Goal: Task Accomplishment & Management: Complete application form

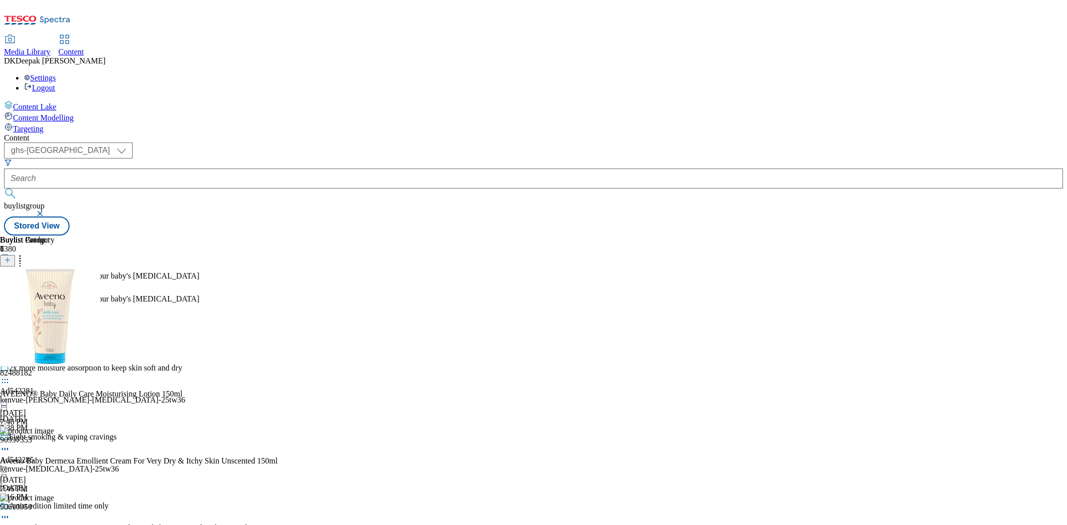
select select "ghs-uk"
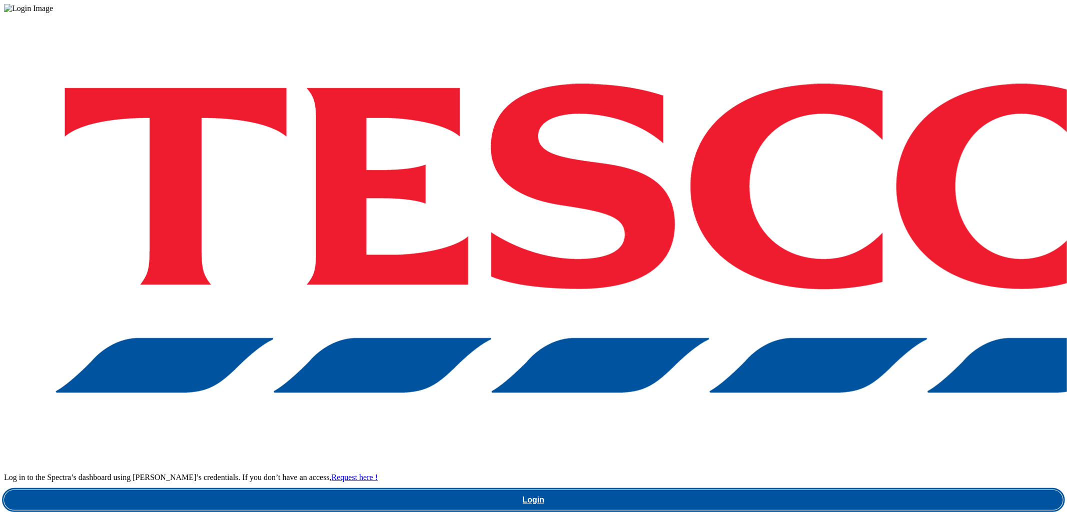
click at [735, 490] on link "Login" at bounding box center [533, 500] width 1059 height 20
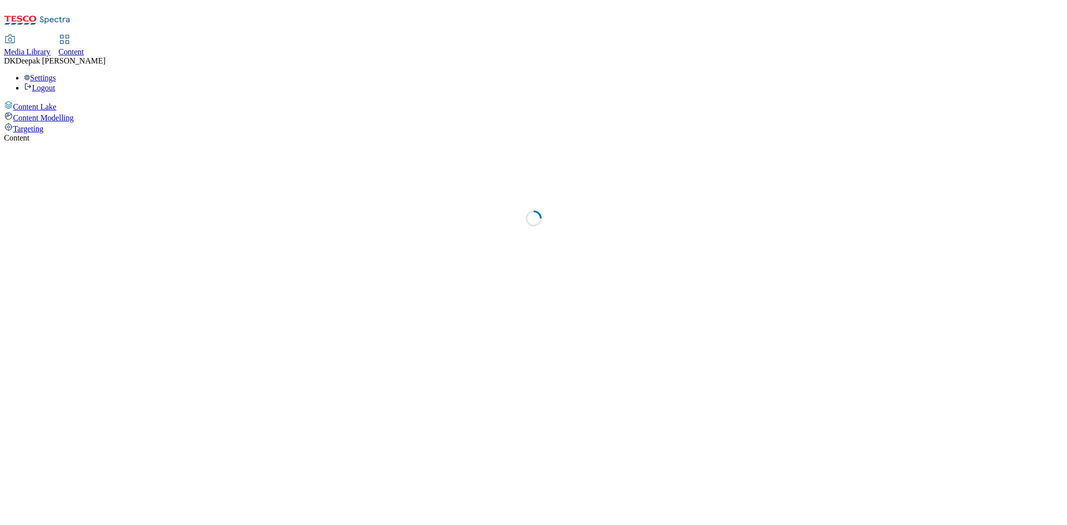
select select "ghs-uk"
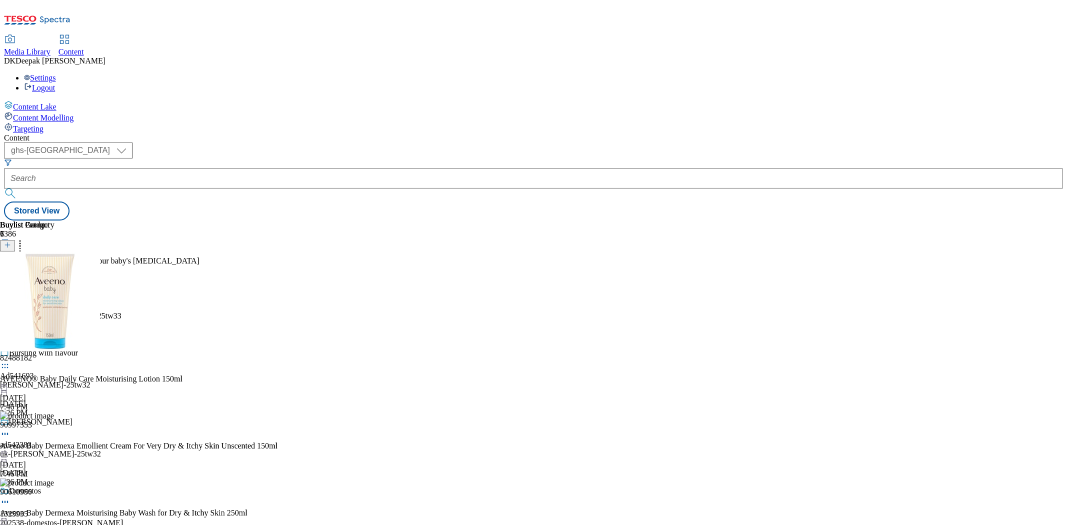
click at [11, 247] on icon at bounding box center [7, 250] width 7 height 7
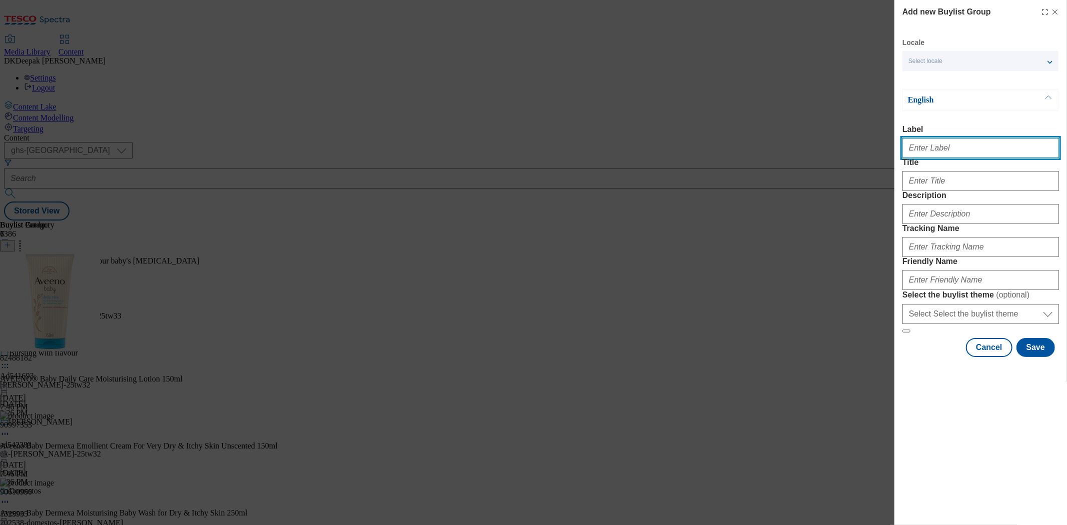
click at [1003, 149] on input "Label" at bounding box center [981, 148] width 157 height 20
paste input "Ad541844"
type input "Ad541844"
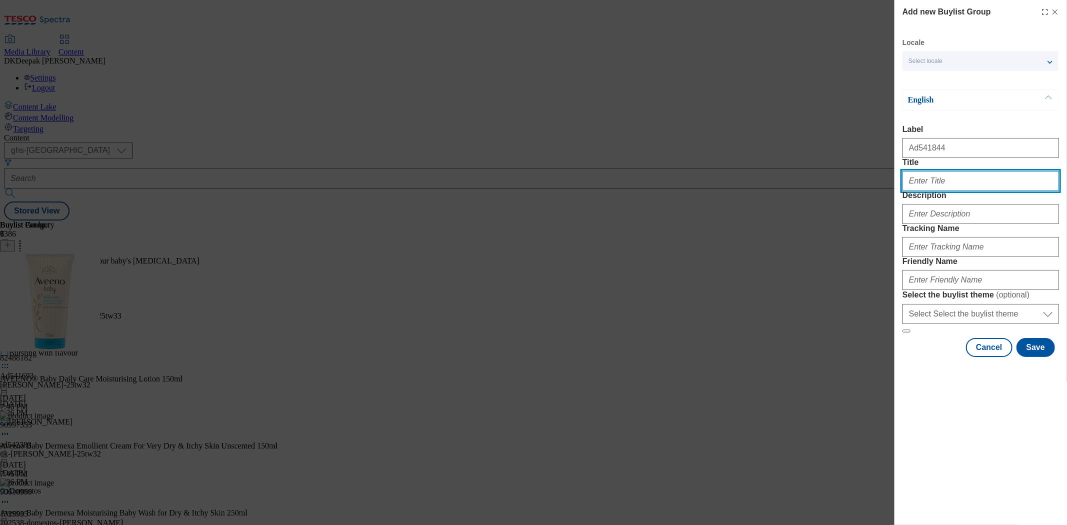
click at [947, 191] on input "Title" at bounding box center [981, 181] width 157 height 20
paste input "Make the perfect Negroni"
type input "Make the perfect Negroni"
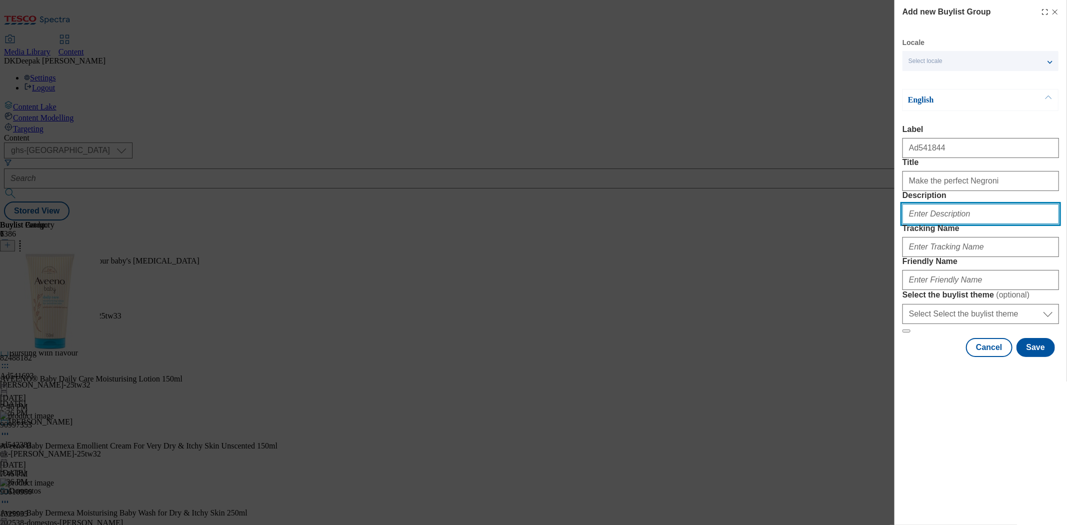
click at [954, 224] on input "Description" at bounding box center [981, 214] width 157 height 20
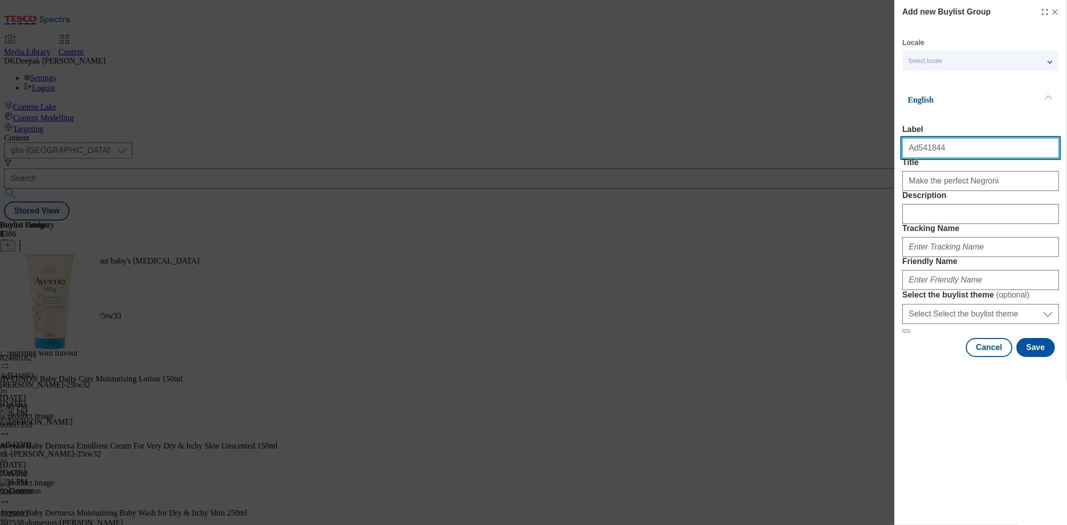
click at [923, 155] on input "Ad541844" at bounding box center [981, 148] width 157 height 20
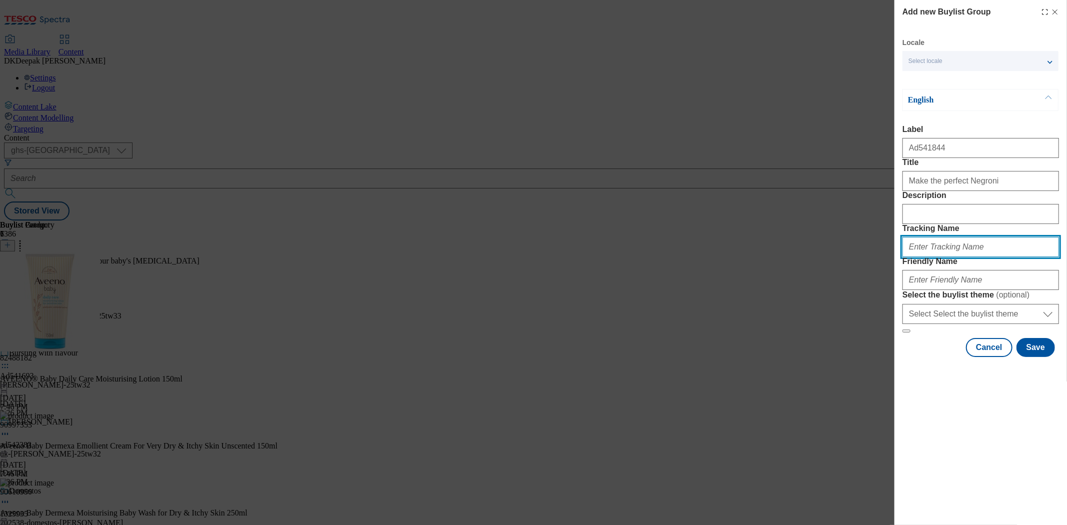
click at [938, 257] on input "Tracking Name" at bounding box center [981, 247] width 157 height 20
paste input "Ad541844"
type input "DH_AD541844"
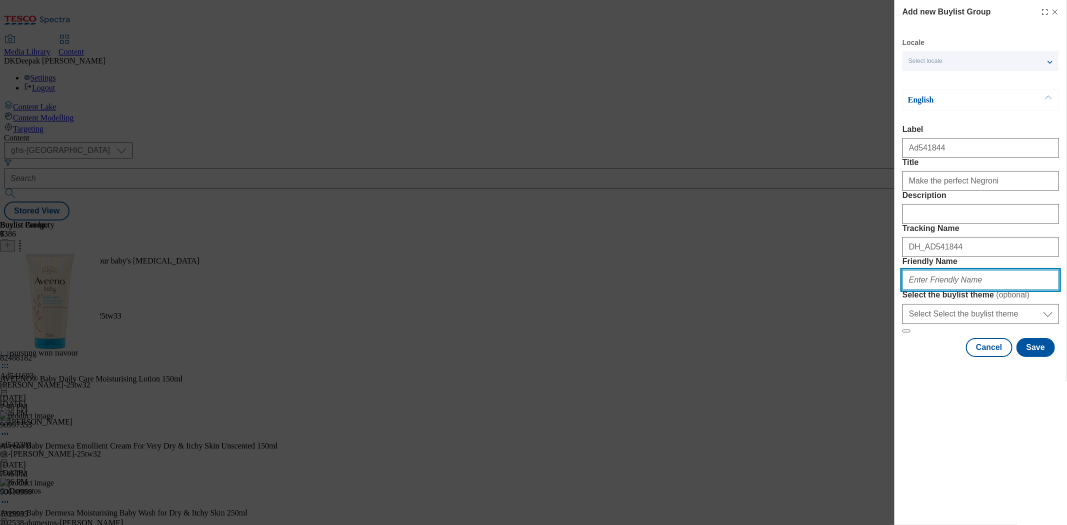
click at [939, 290] on input "Friendly Name" at bounding box center [981, 280] width 157 height 20
click at [942, 290] on input "glen-grant-25tw33" at bounding box center [981, 280] width 157 height 20
drag, startPoint x: 962, startPoint y: 351, endPoint x: 867, endPoint y: 353, distance: 95.1
click at [867, 353] on div "Add new Buylist Group Locale Select locale English Welsh English Label Ad541844…" at bounding box center [533, 262] width 1067 height 525
type input "glen-grant-campari-25tw33"
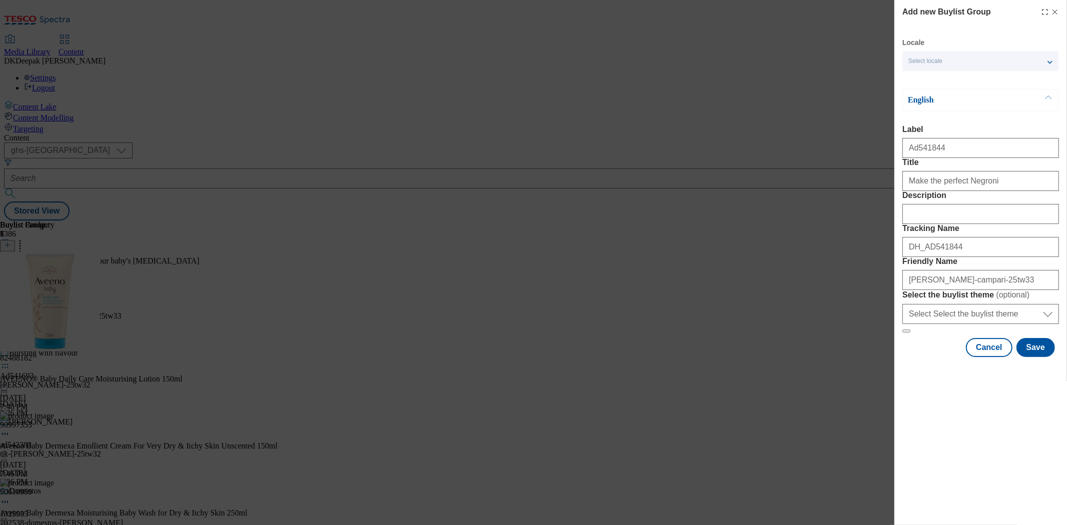
drag, startPoint x: 762, startPoint y: 83, endPoint x: 769, endPoint y: 91, distance: 10.6
click at [762, 83] on div "Add new Buylist Group Locale Select locale English Welsh English Label Ad541844…" at bounding box center [533, 262] width 1067 height 525
click at [1027, 357] on button "Save" at bounding box center [1036, 347] width 39 height 19
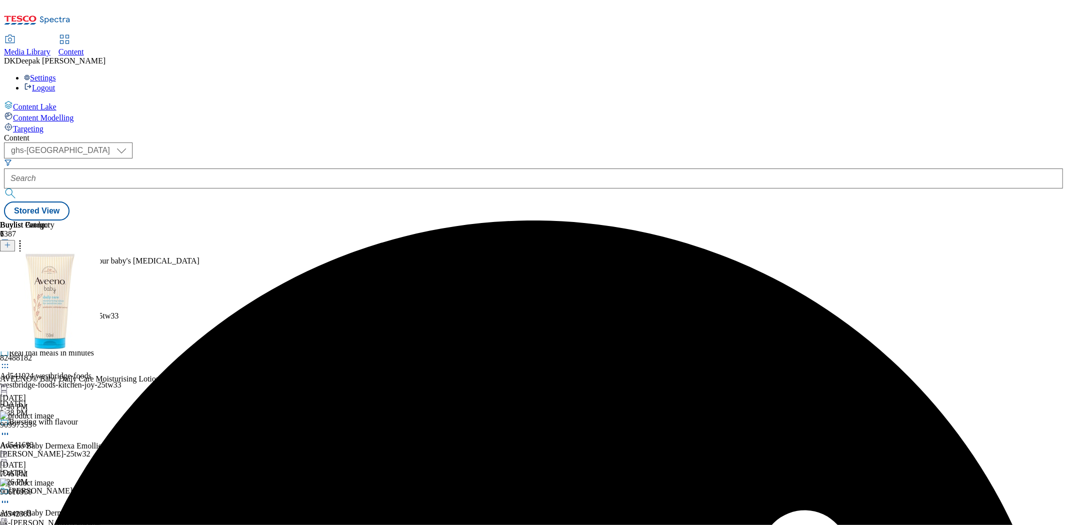
click at [10, 268] on icon at bounding box center [5, 273] width 10 height 10
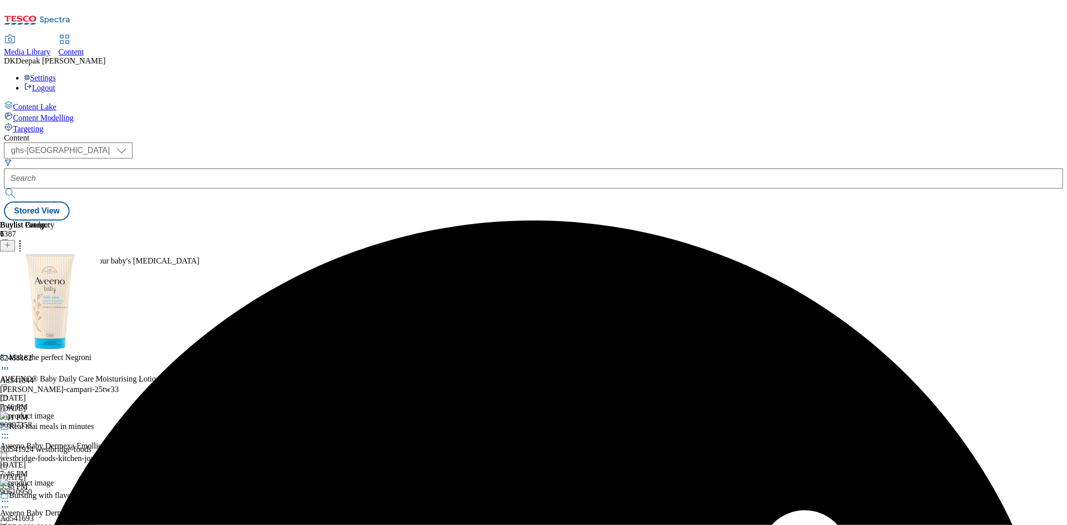
click at [34, 344] on div "Ad542279 kenvue Sep 29, 2025 11:23 AM" at bounding box center [17, 309] width 34 height 69
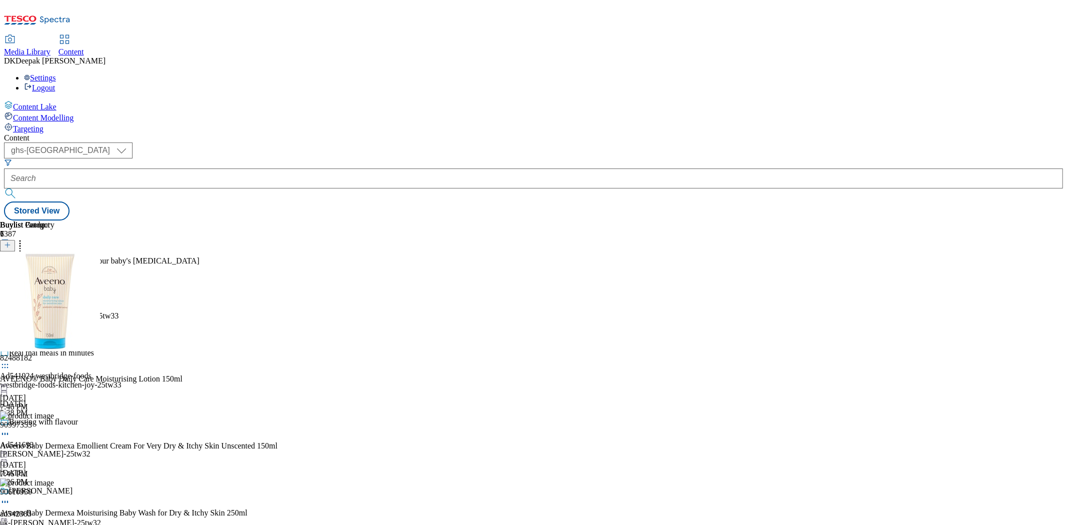
click at [200, 312] on div "glen-grant-campari-25tw33" at bounding box center [100, 316] width 200 height 9
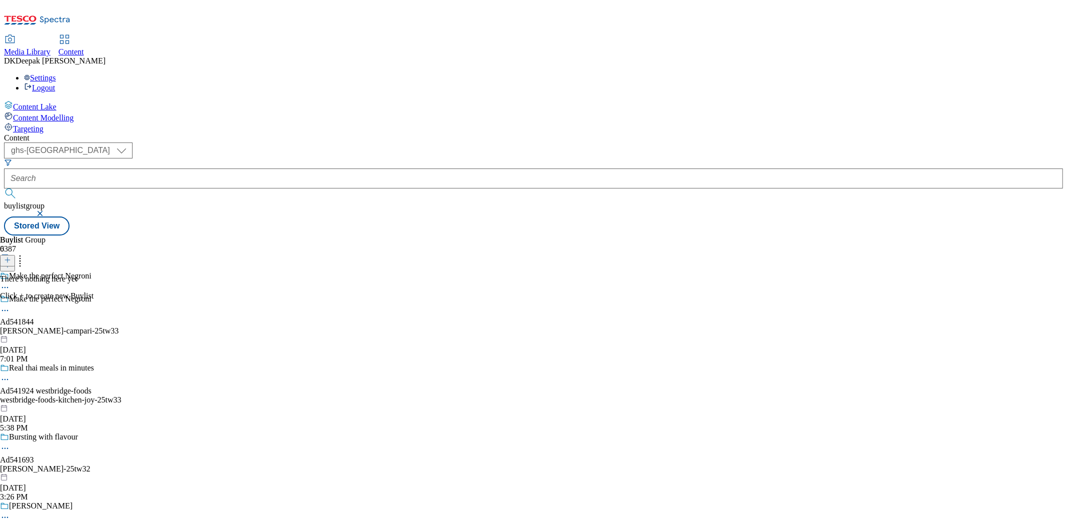
click at [11, 257] on icon at bounding box center [7, 260] width 7 height 7
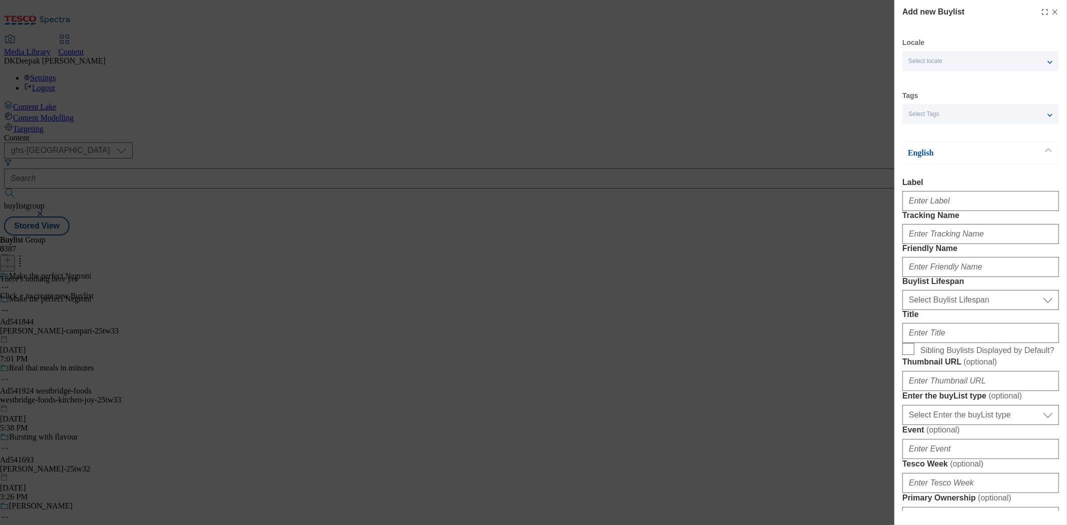
drag, startPoint x: 702, startPoint y: 135, endPoint x: 715, endPoint y: 141, distance: 14.1
click at [702, 135] on div "Add new Buylist Locale Select locale English Welsh Tags Select Tags fnf marketp…" at bounding box center [533, 262] width 1067 height 525
click at [914, 204] on input "Label" at bounding box center [981, 201] width 157 height 20
paste input "Ad541844"
type input "Ad541844"
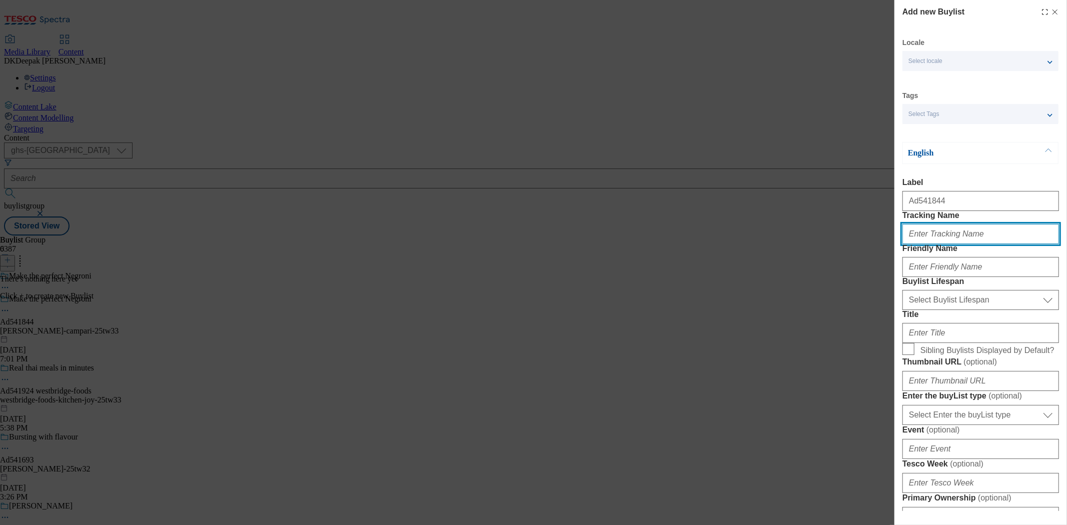
click at [967, 244] on input "Tracking Name" at bounding box center [981, 234] width 157 height 20
paste input "Ad541844"
type input "DH_AD541844"
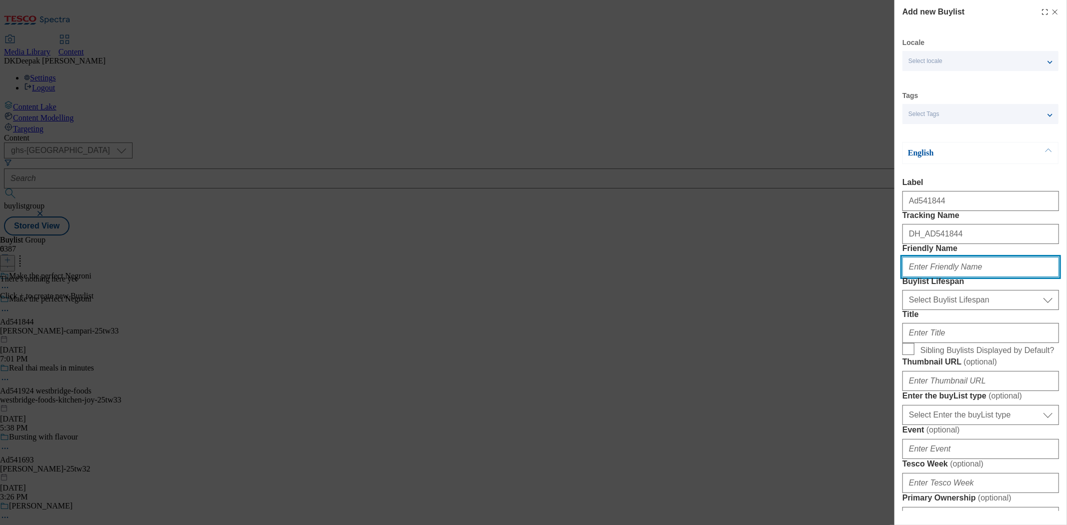
click at [944, 277] on input "Friendly Name" at bounding box center [981, 267] width 157 height 20
type input "glen-grant"
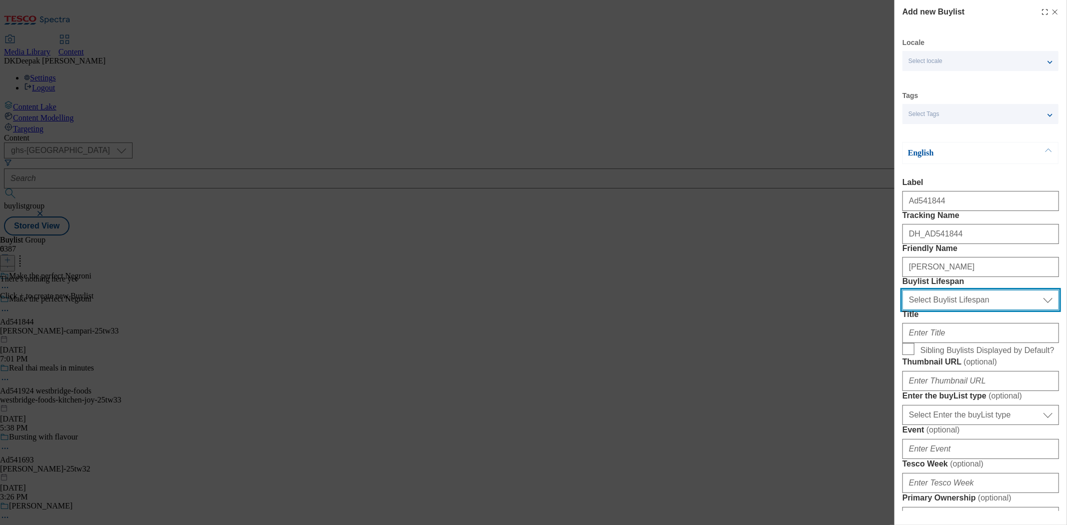
click at [988, 310] on select "Select Buylist Lifespan evergreen seasonal tactical" at bounding box center [981, 300] width 157 height 20
select select "tactical"
click at [903, 310] on select "Select Buylist Lifespan evergreen seasonal tactical" at bounding box center [981, 300] width 157 height 20
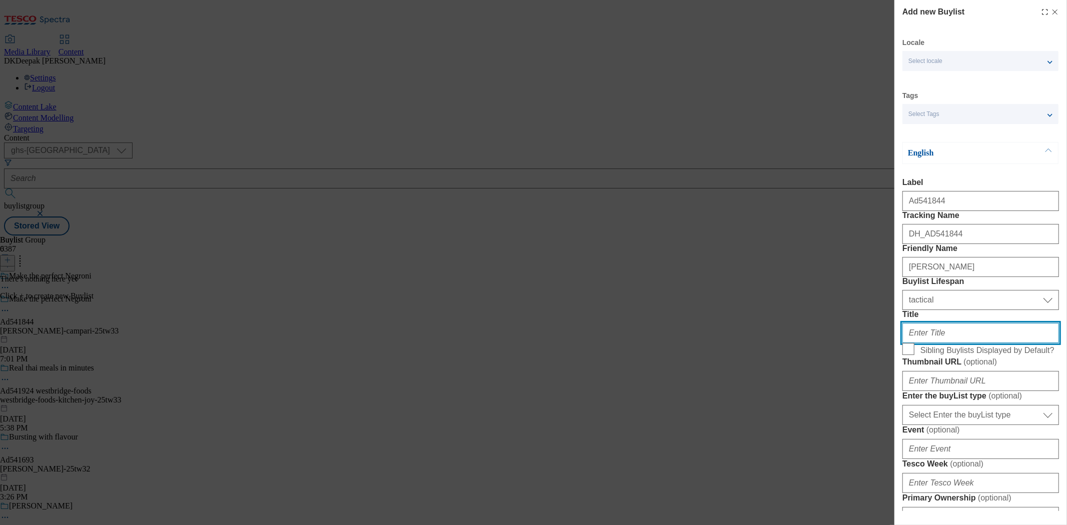
click at [956, 343] on input "Title" at bounding box center [981, 333] width 157 height 20
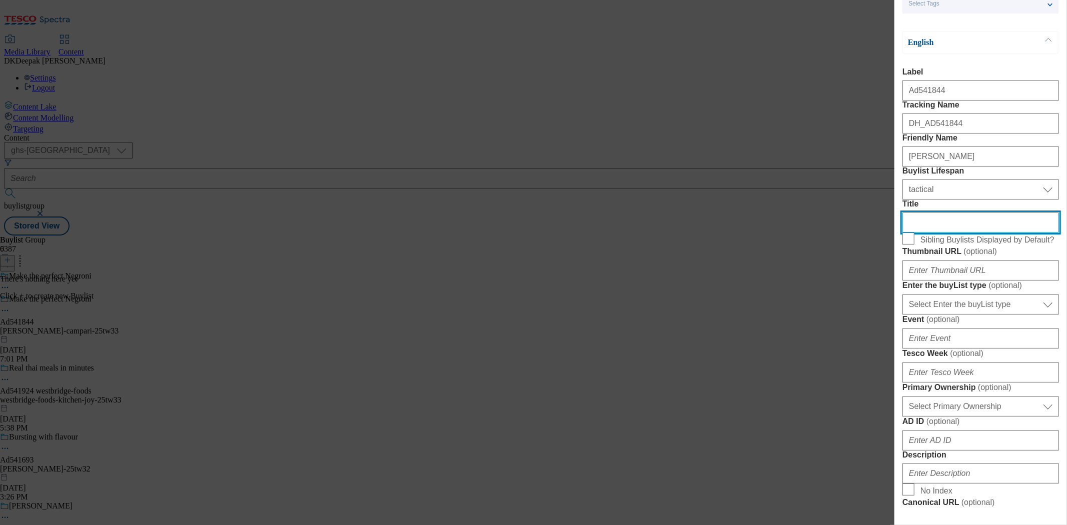
scroll to position [111, 0]
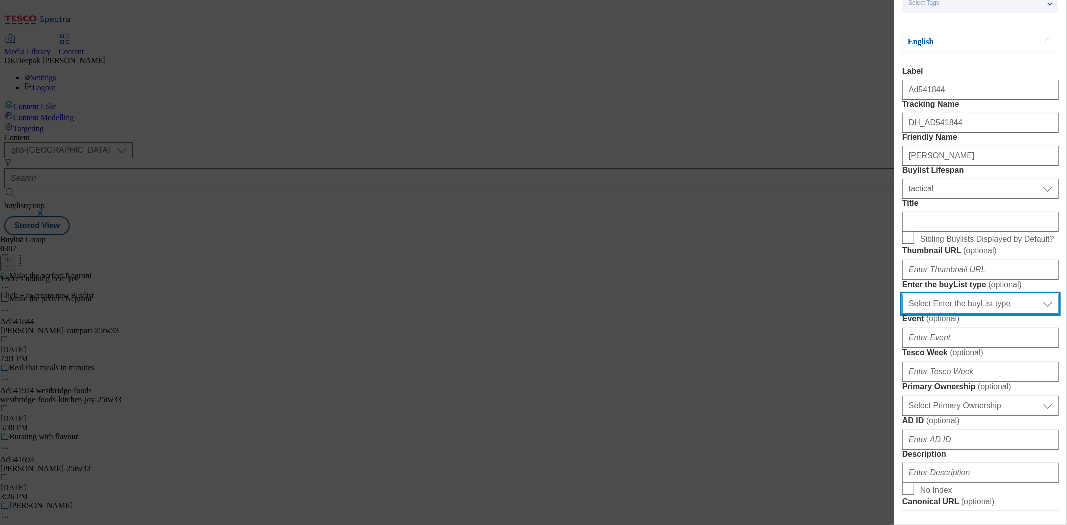
click at [996, 314] on select "Select Enter the buyList type event supplier funded long term >4 weeks supplier…" at bounding box center [981, 304] width 157 height 20
select select "supplier funded short term 1-3 weeks"
click at [903, 314] on select "Select Enter the buyList type event supplier funded long term >4 weeks supplier…" at bounding box center [981, 304] width 157 height 20
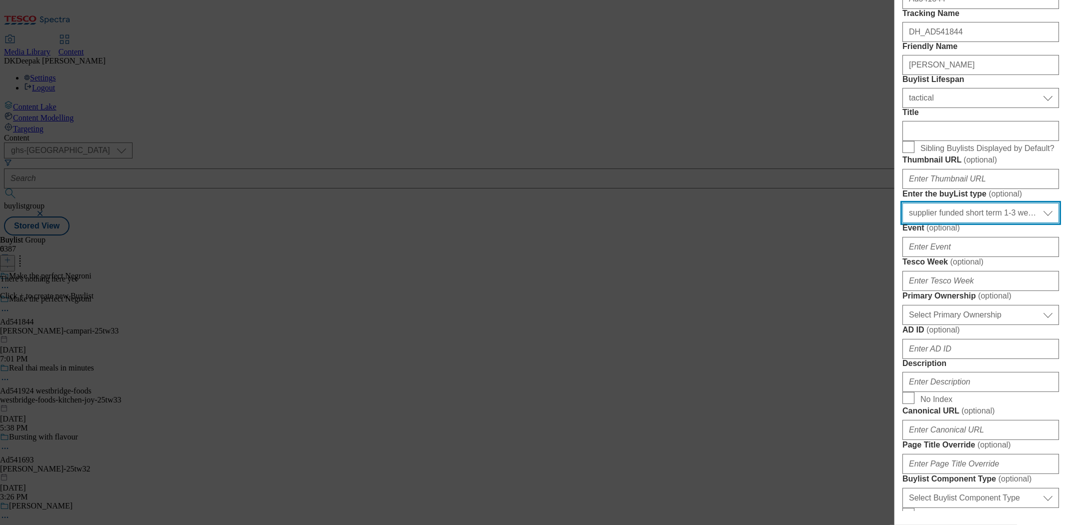
scroll to position [222, 0]
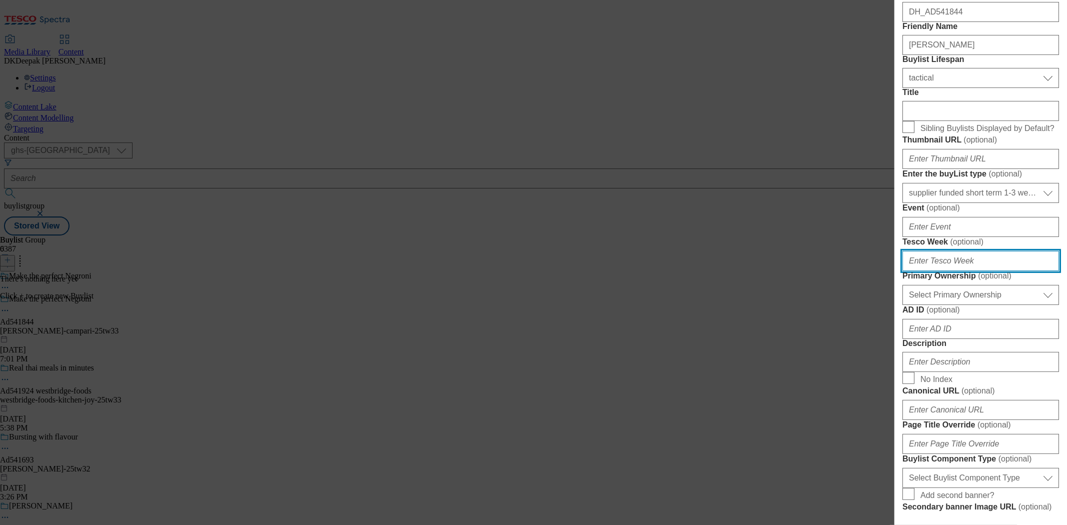
click at [951, 271] on input "Tesco Week ( optional )" at bounding box center [981, 261] width 157 height 20
type input "33"
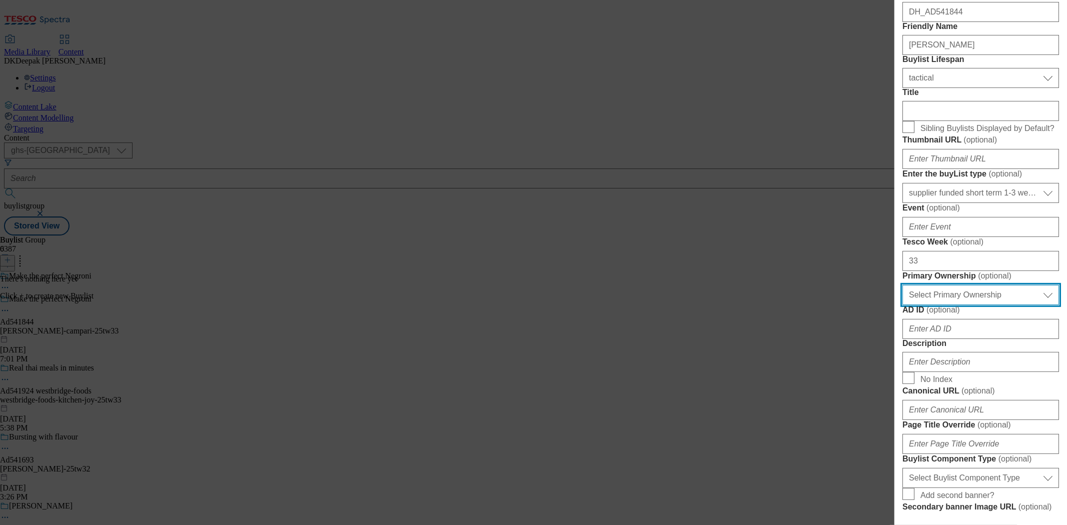
click at [968, 305] on select "Select Primary Ownership tesco dunnhumby" at bounding box center [981, 295] width 157 height 20
select select "dunnhumby"
click at [903, 305] on select "Select Primary Ownership tesco dunnhumby" at bounding box center [981, 295] width 157 height 20
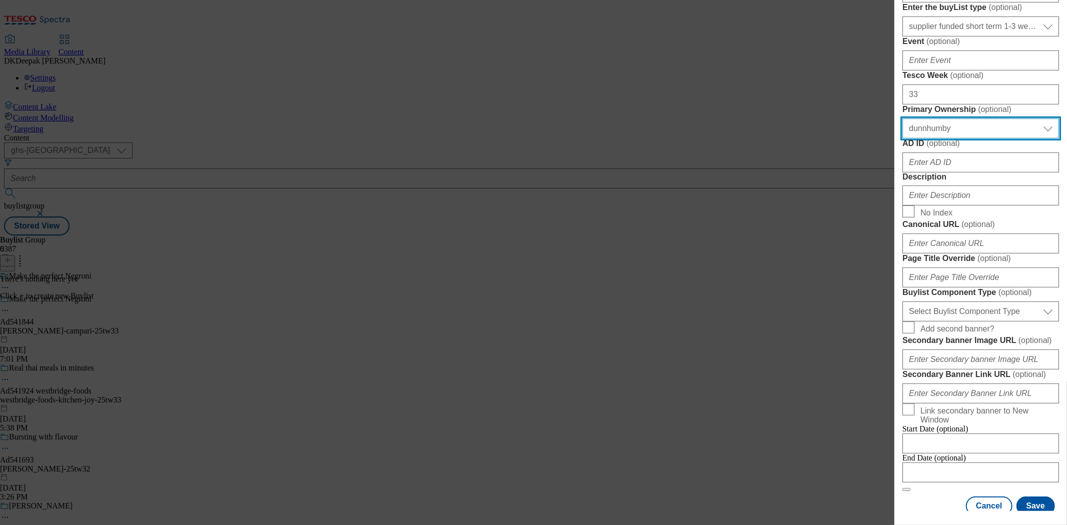
scroll to position [444, 0]
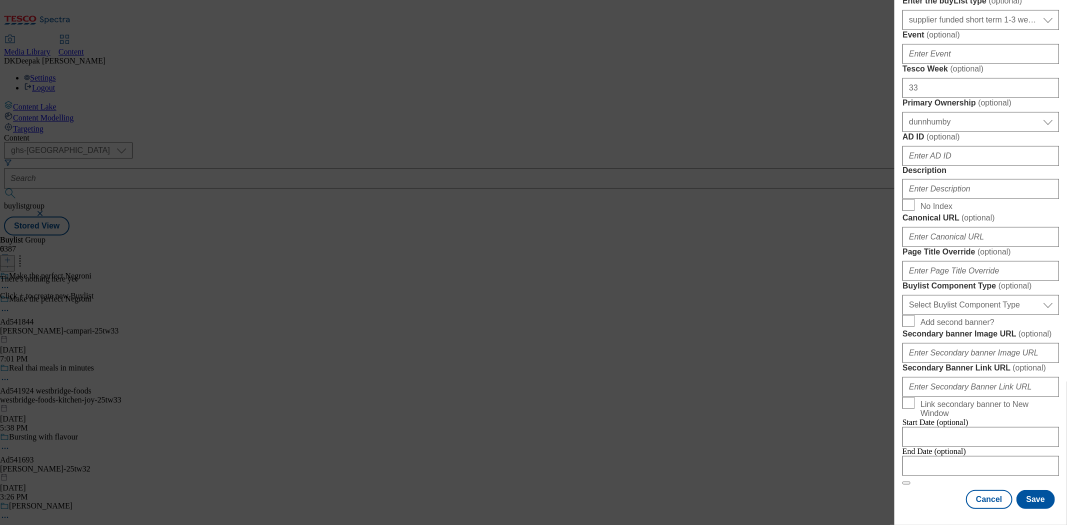
click at [793, 137] on div "Add new Buylist Locale Select locale English Welsh Tags Select Tags fnf marketp…" at bounding box center [533, 262] width 1067 height 525
click at [948, 166] on input "AD ID ( optional )" at bounding box center [981, 156] width 157 height 20
paste input "Ad541844"
drag, startPoint x: 918, startPoint y: 287, endPoint x: 868, endPoint y: 288, distance: 50.5
click at [868, 288] on div "Add new Buylist Locale Select locale English Welsh Tags Select Tags fnf marketp…" at bounding box center [533, 262] width 1067 height 525
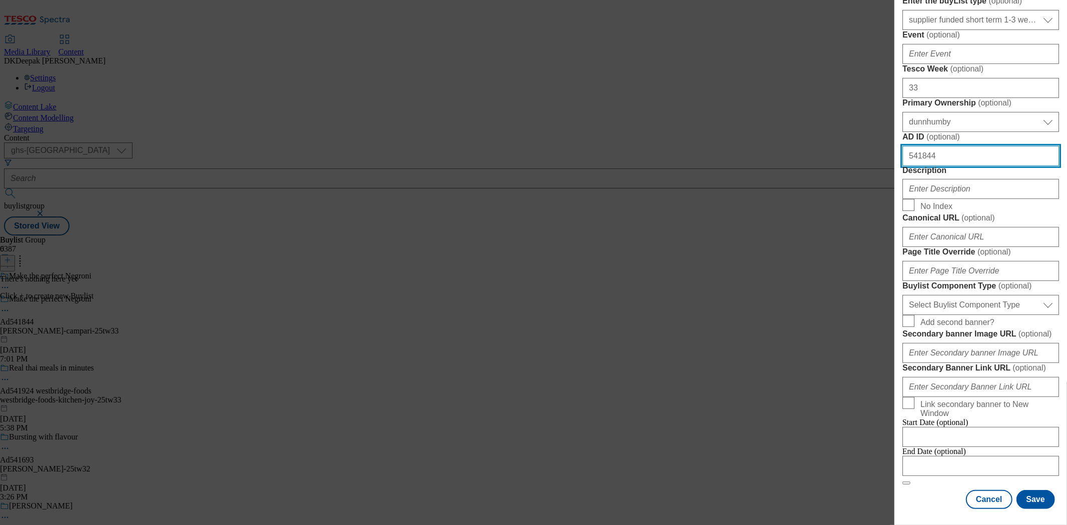
type input "541844"
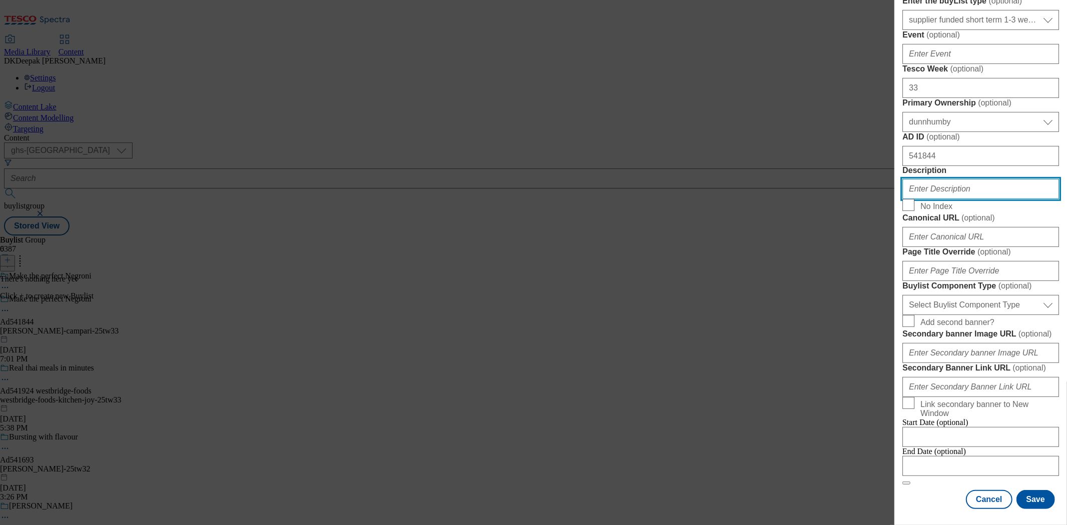
click at [949, 199] on input "Description" at bounding box center [981, 189] width 157 height 20
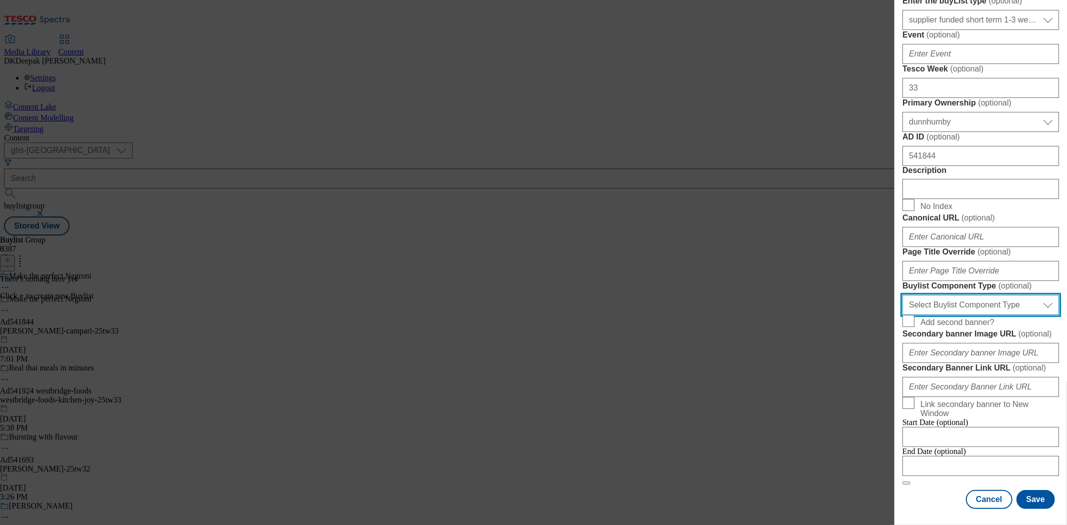
click at [977, 315] on select "Select Buylist Component Type Banner Competition Header Meal" at bounding box center [981, 305] width 157 height 20
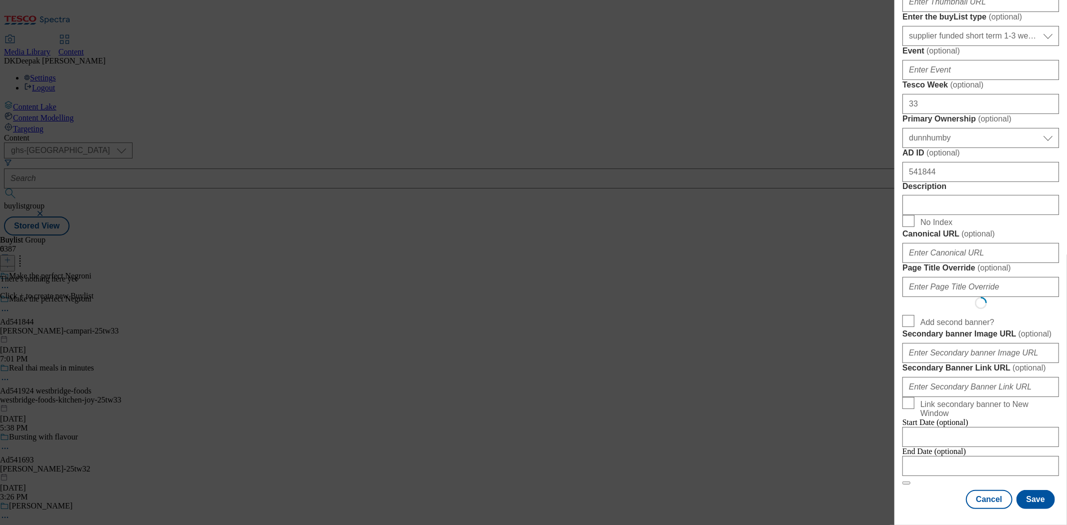
select select "Banner"
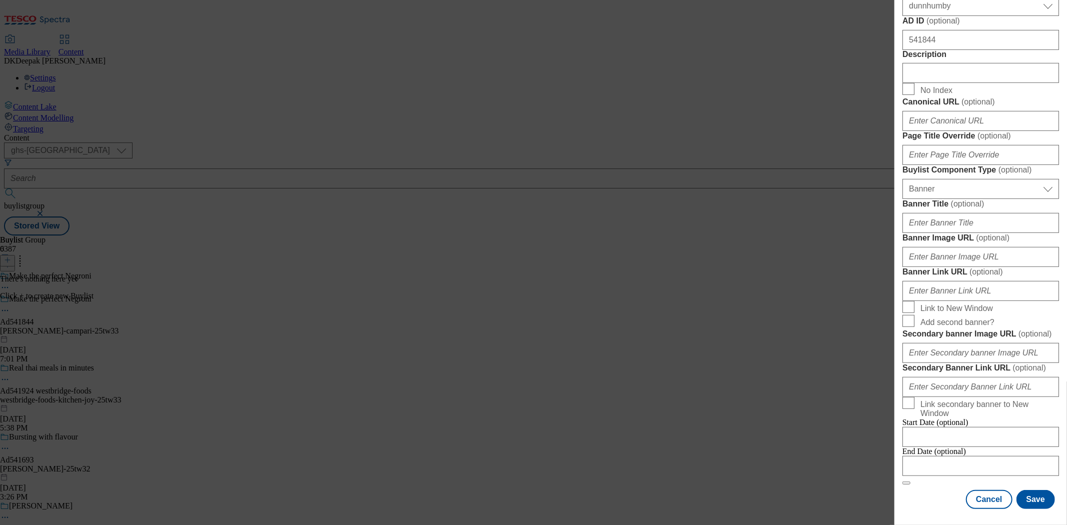
scroll to position [946, 0]
click at [956, 459] on input "Modal" at bounding box center [981, 466] width 157 height 20
select select "2025"
select select "September"
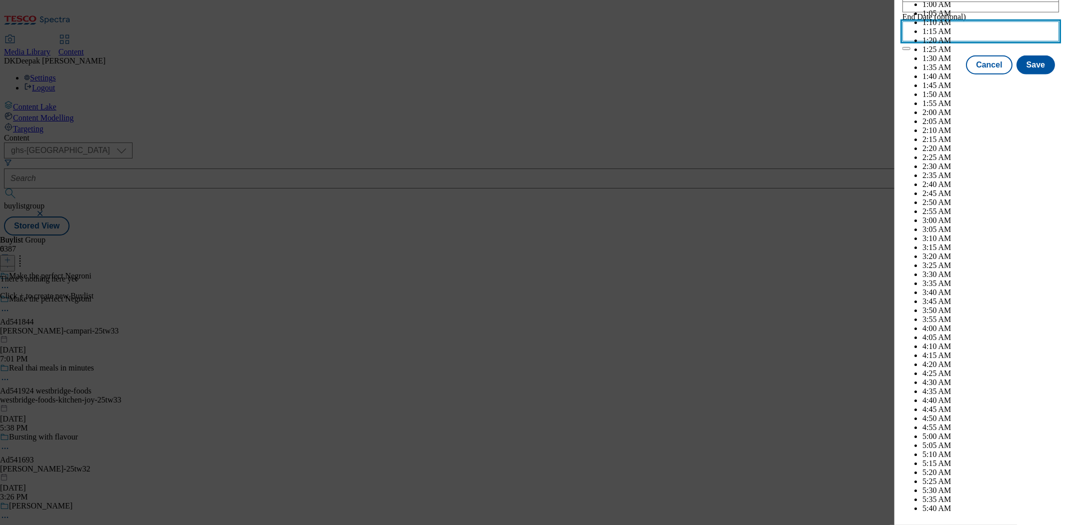
scroll to position [4227, 0]
select select "2026"
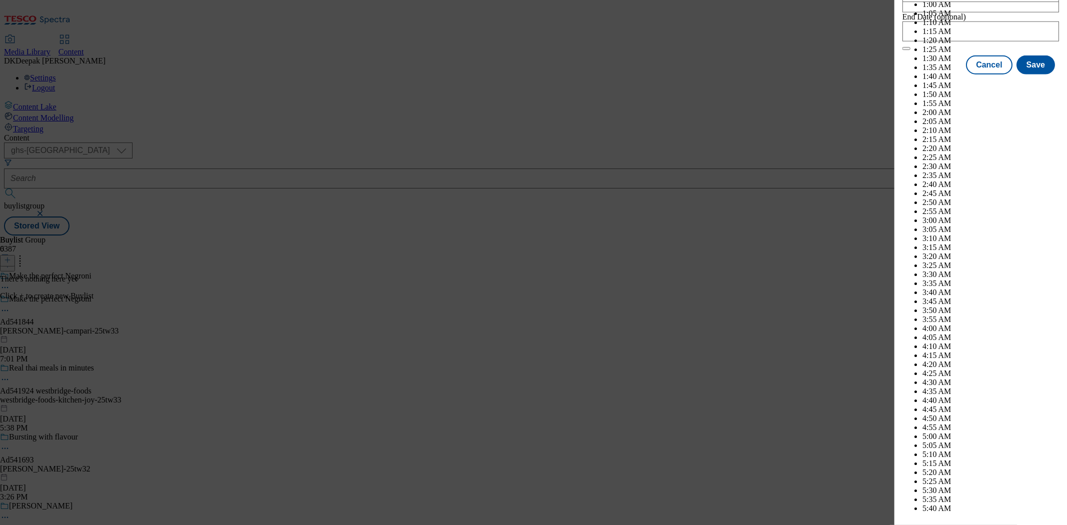
select select "January"
click at [1028, 84] on button "Save" at bounding box center [1036, 74] width 39 height 19
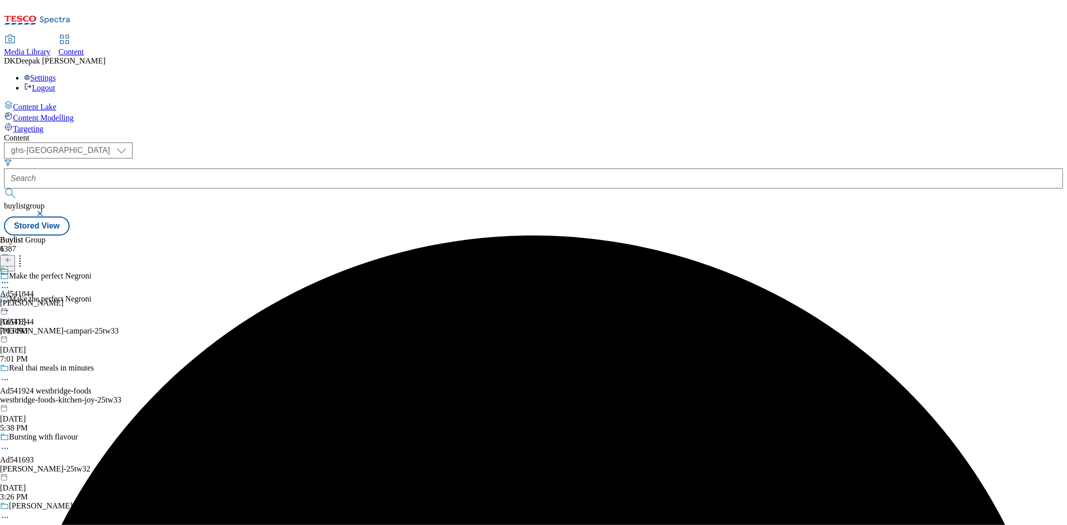
click at [64, 299] on div "glen-grant" at bounding box center [32, 303] width 64 height 9
click at [11, 257] on icon at bounding box center [7, 260] width 7 height 7
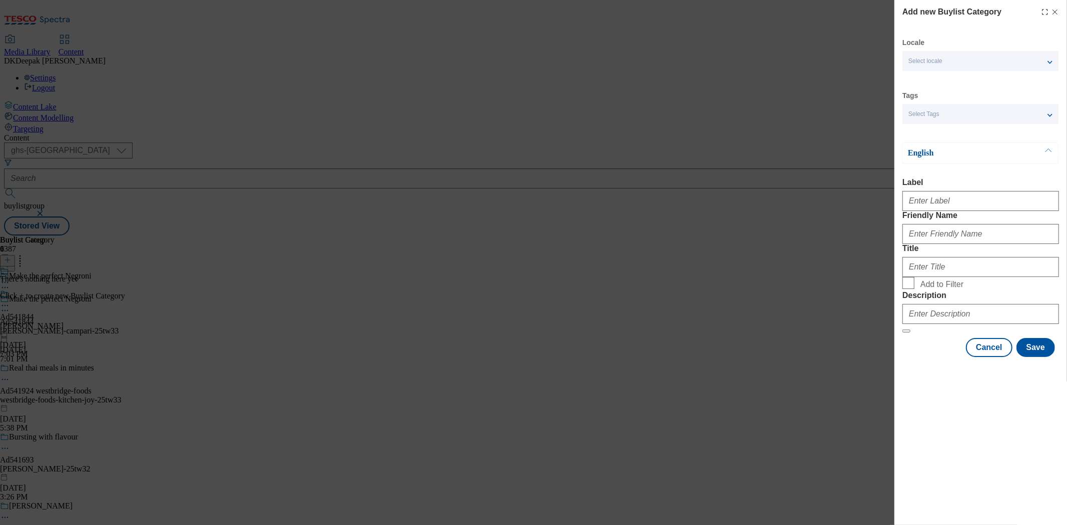
click at [853, 133] on div "Add new Buylist Category Locale Select locale English Welsh Tags Select Tags fn…" at bounding box center [533, 262] width 1067 height 525
click at [957, 199] on input "Label" at bounding box center [981, 201] width 157 height 20
paste input "Ad541844"
type input "Ad541844"
click at [766, 113] on div "Add new Buylist Category Locale Select locale English Welsh Tags Select Tags fn…" at bounding box center [533, 262] width 1067 height 525
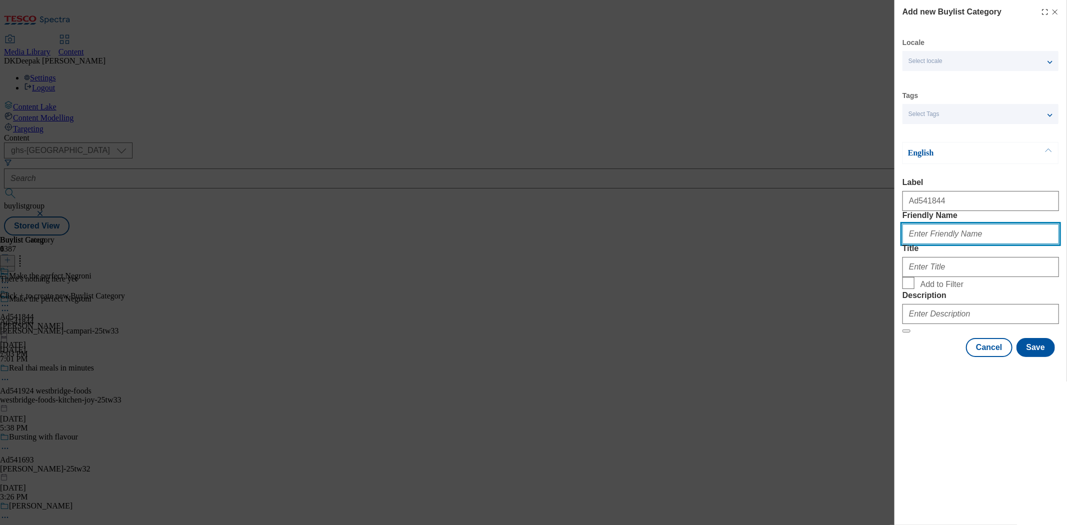
click at [941, 244] on input "Friendly Name" at bounding box center [981, 234] width 157 height 20
paste input "glen-grant-campari"
type input "glen-grant-campari"
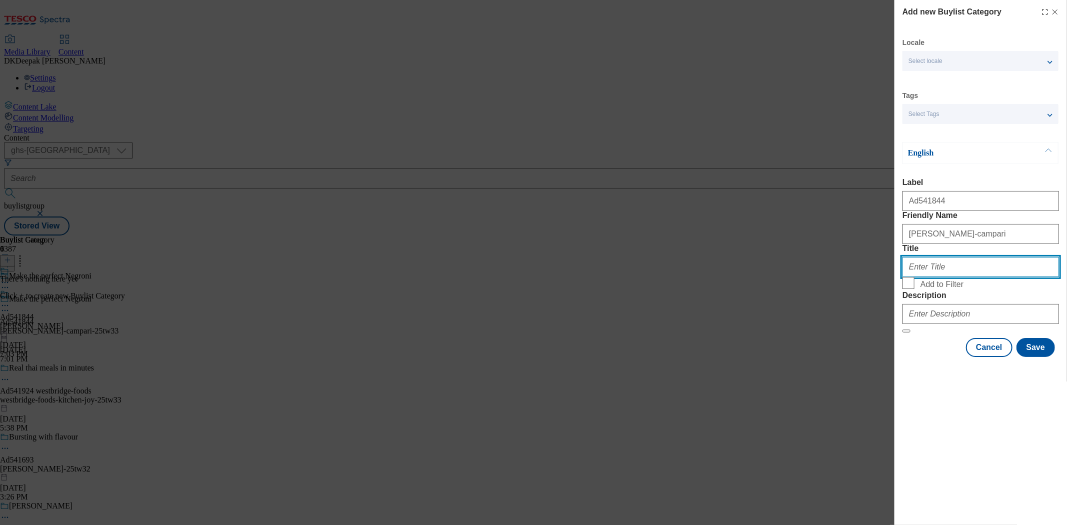
click at [969, 277] on input "Title" at bounding box center [981, 267] width 157 height 20
type input "Glen Grant Ltd"
click at [988, 324] on div "Modal" at bounding box center [981, 312] width 157 height 24
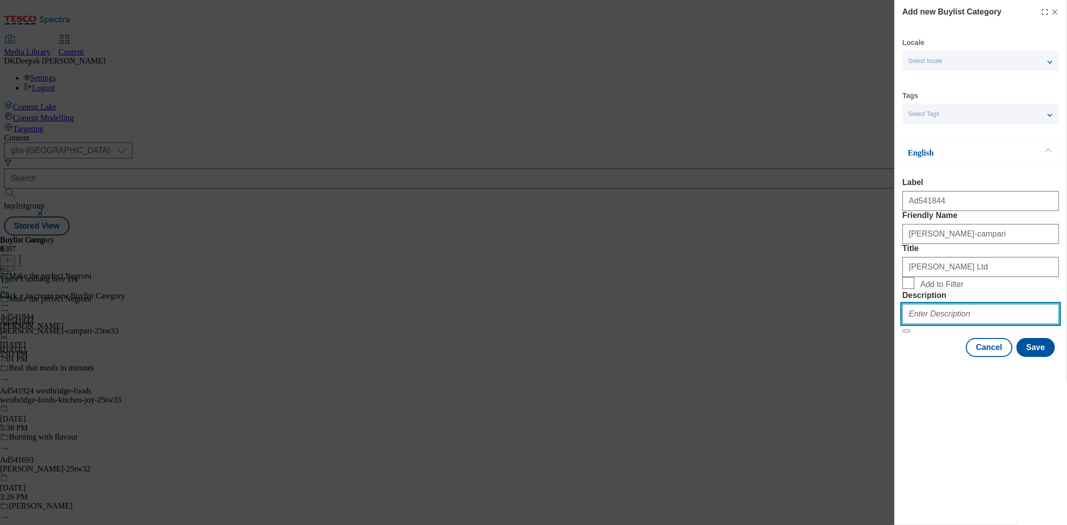
click at [942, 324] on input "Description" at bounding box center [981, 314] width 157 height 20
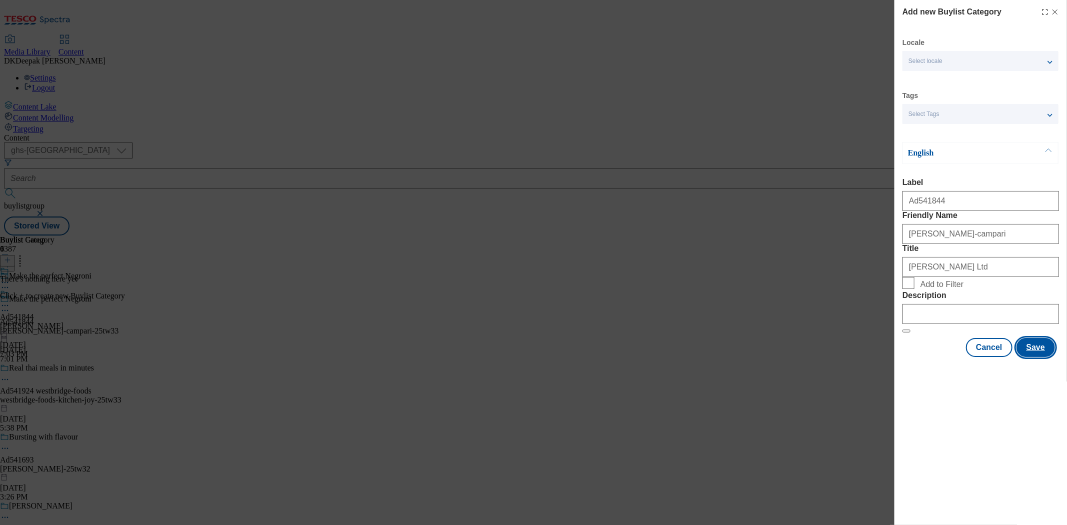
click at [1034, 357] on button "Save" at bounding box center [1036, 347] width 39 height 19
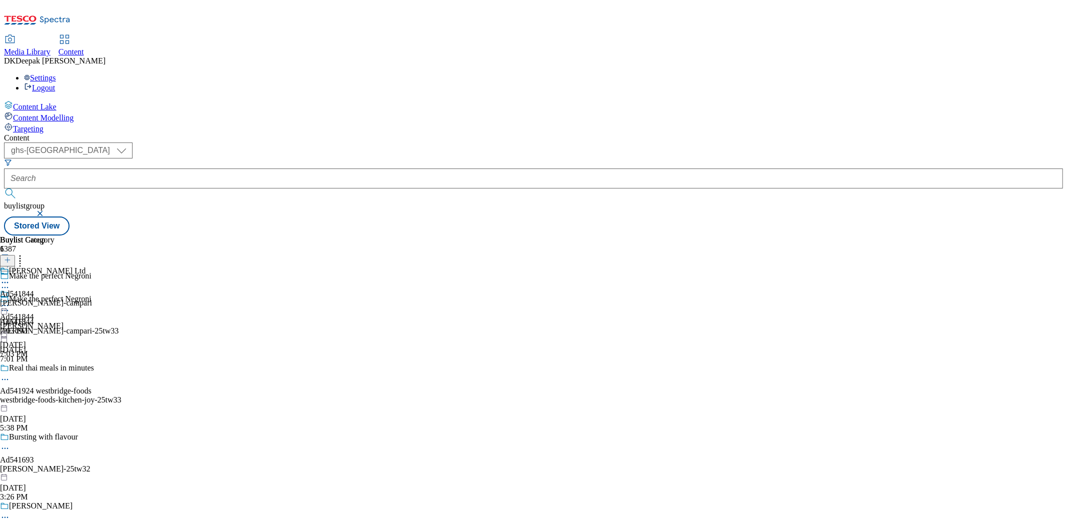
click at [92, 299] on div "glen-grant-campari" at bounding box center [46, 303] width 92 height 9
click at [11, 257] on icon at bounding box center [7, 260] width 7 height 7
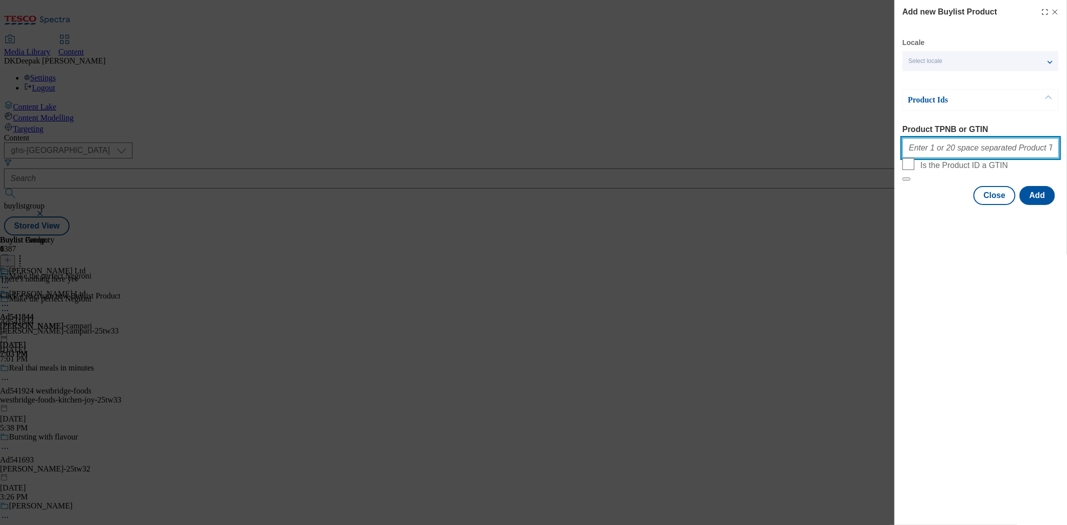
click at [1009, 154] on input "Product TPNB or GTIN" at bounding box center [981, 148] width 157 height 20
paste input "97075402, 97075402, 97075402, 97075402, 97075402, 97075402, 97075402, 97075402,…"
type input "97075402, 97075402, 97075402, 97075402, 97075402, 97075402, 97075402, 97075402,…"
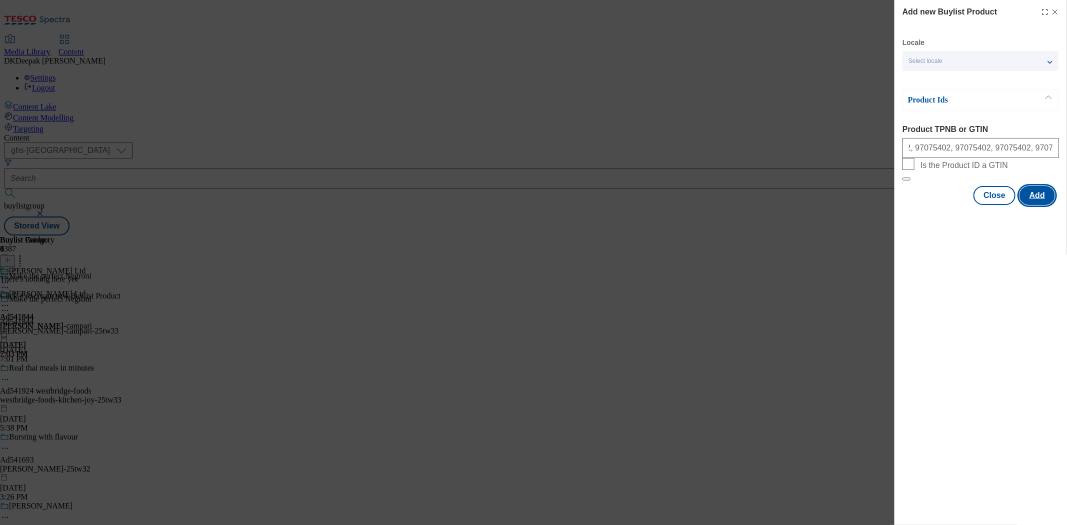
scroll to position [0, 0]
click at [1046, 205] on button "Add" at bounding box center [1038, 195] width 36 height 19
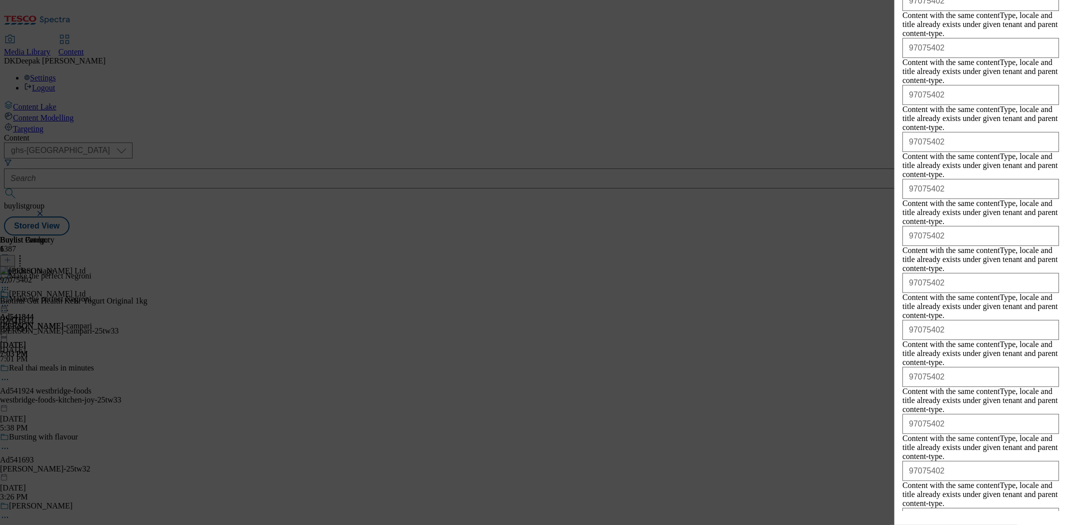
scroll to position [363, 0]
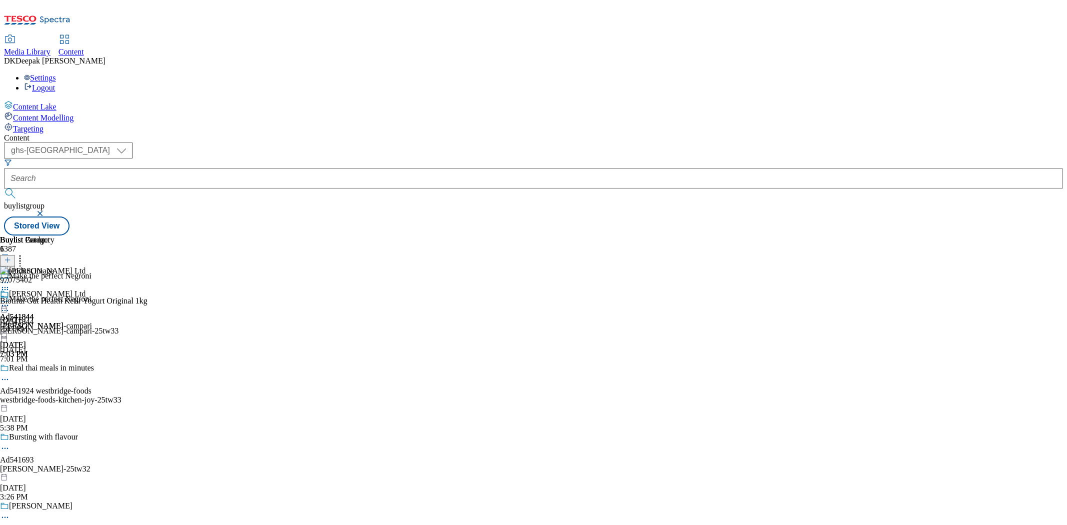
scroll to position [0, 0]
click at [10, 285] on icon at bounding box center [5, 290] width 10 height 10
click at [51, 353] on span "Delete" at bounding box center [41, 357] width 20 height 8
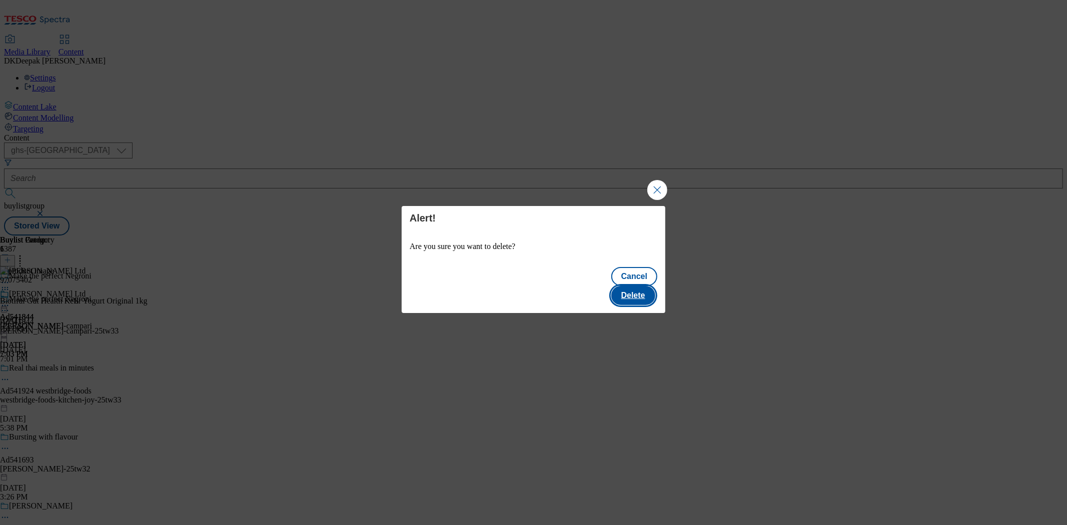
click at [645, 286] on button "Delete" at bounding box center [634, 295] width 44 height 19
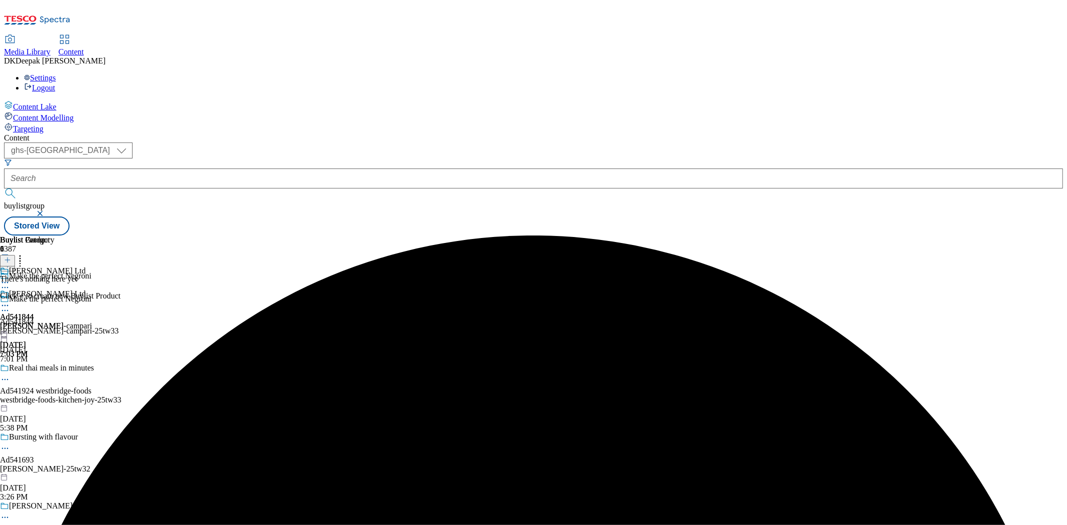
click at [15, 255] on button at bounding box center [7, 261] width 15 height 12
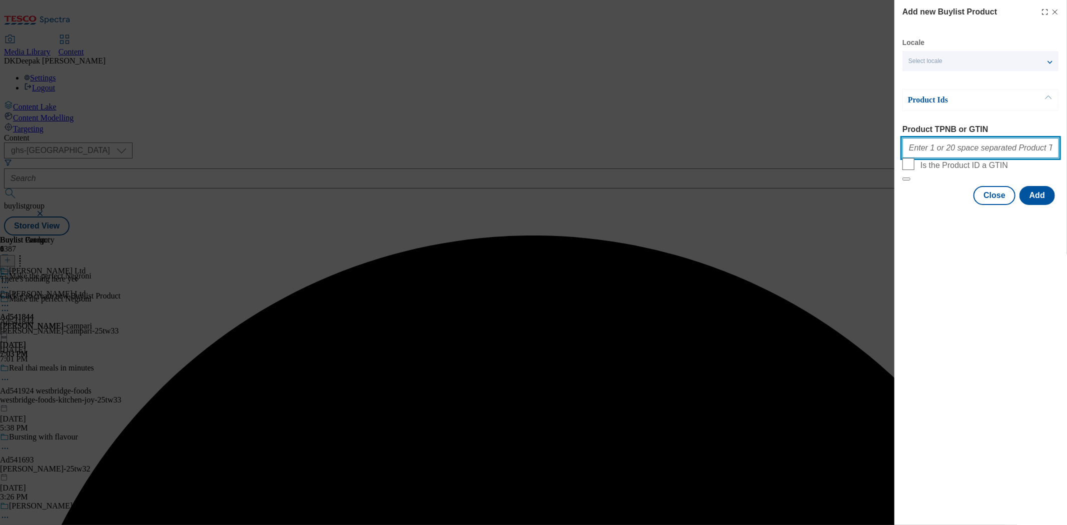
click at [973, 158] on input "Product TPNB or GTIN" at bounding box center [981, 148] width 157 height 20
paste input "97075402, 97075402, 97075402, 97075402, 97075402, 97075402, 97075402, 97075402,…"
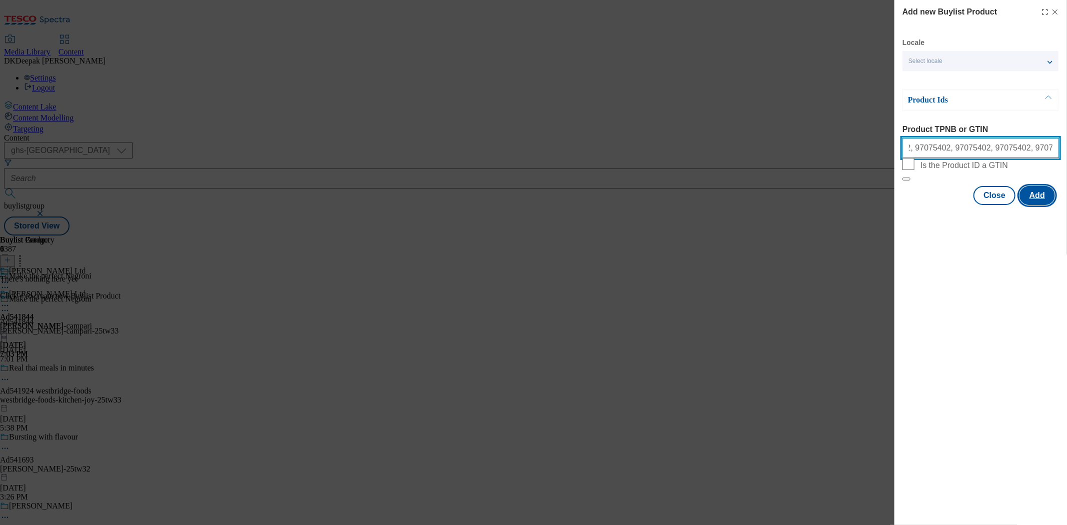
type input "97075402, 97075402, 97075402, 97075402, 97075402, 97075402, 97075402, 97075402,…"
click at [1036, 205] on button "Add" at bounding box center [1038, 195] width 36 height 19
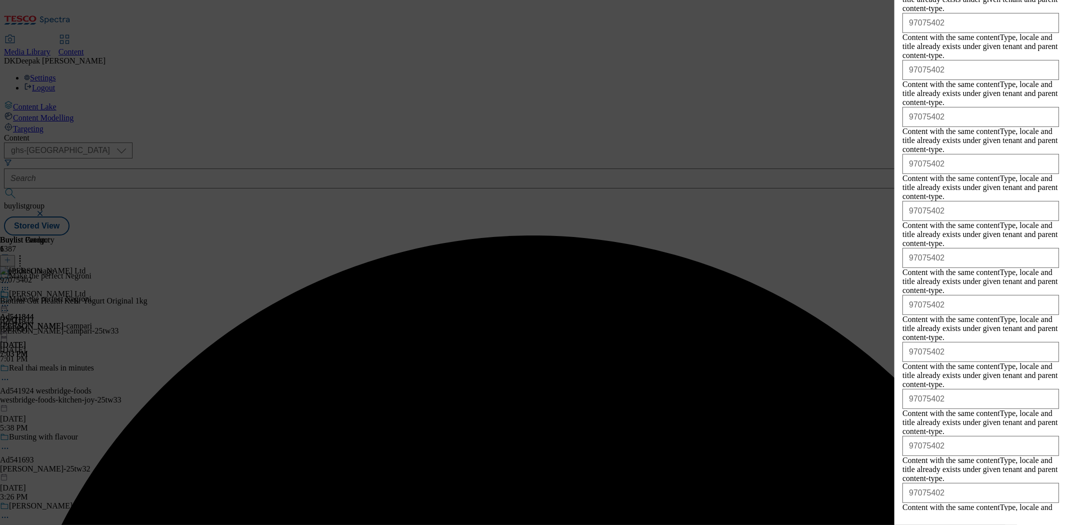
scroll to position [363, 0]
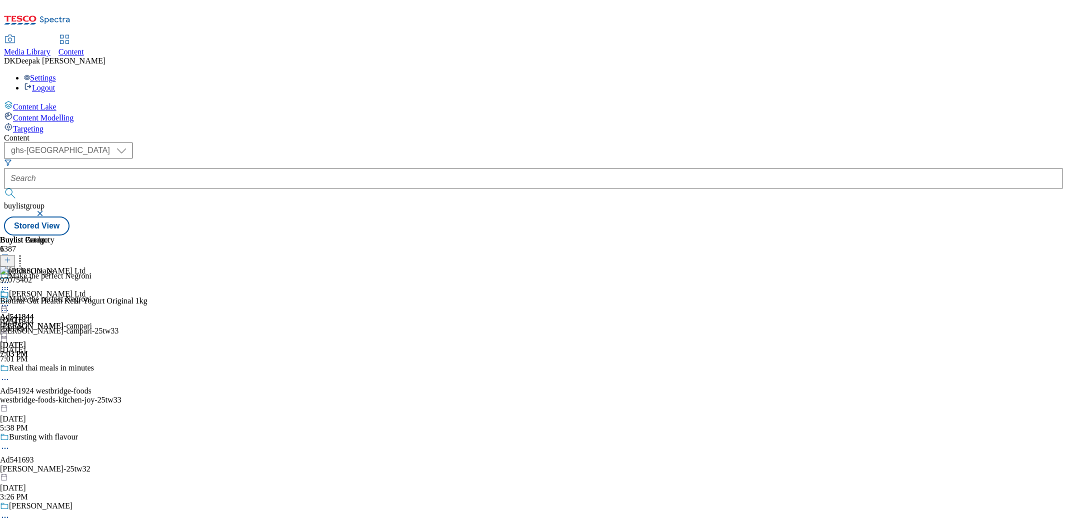
scroll to position [0, 0]
click at [10, 301] on icon at bounding box center [5, 306] width 10 height 10
click at [55, 369] on span "Preview" at bounding box center [43, 373] width 24 height 8
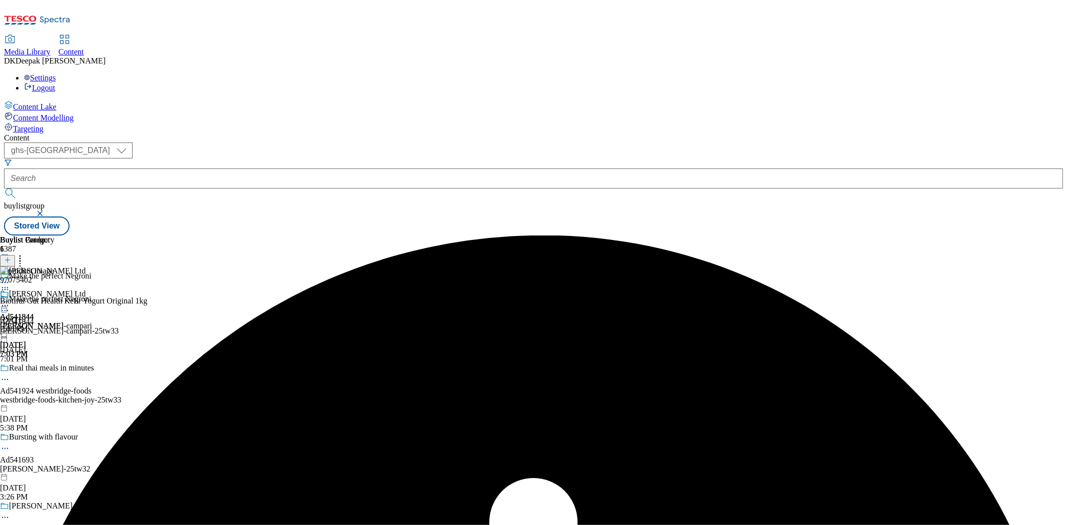
click at [10, 301] on icon at bounding box center [5, 306] width 10 height 10
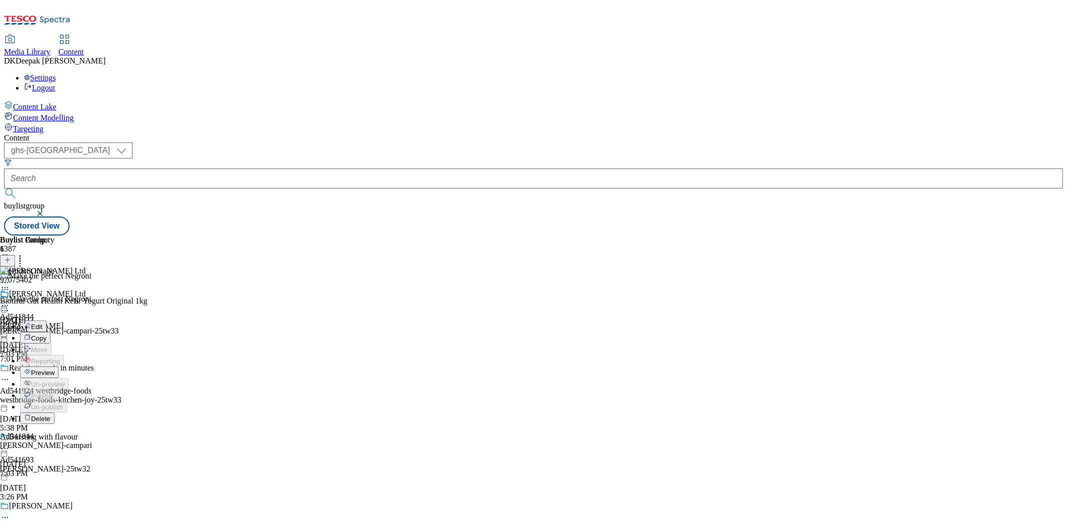
click at [55, 369] on span "Preview" at bounding box center [43, 373] width 24 height 8
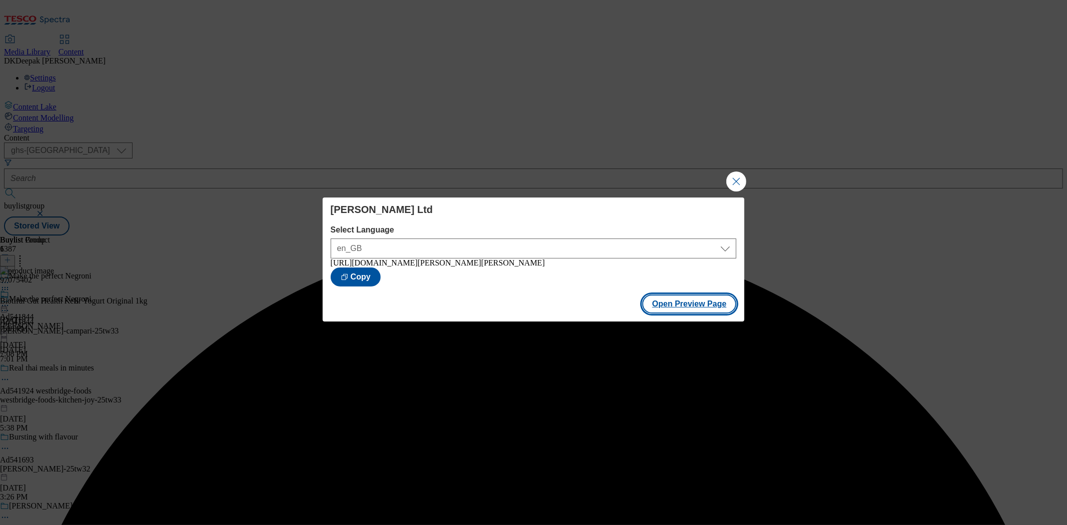
click at [682, 304] on button "Open Preview Page" at bounding box center [690, 304] width 95 height 19
click at [734, 182] on button "Close Modal" at bounding box center [737, 182] width 20 height 20
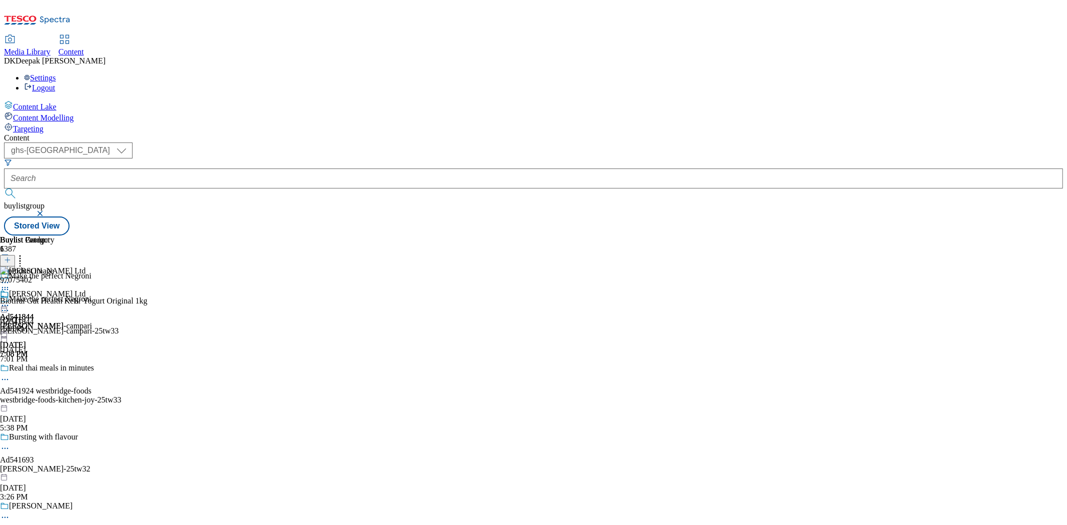
click at [10, 285] on icon at bounding box center [5, 290] width 10 height 10
click at [148, 305] on li "Edit" at bounding box center [84, 311] width 128 height 12
click at [10, 301] on icon at bounding box center [5, 306] width 10 height 10
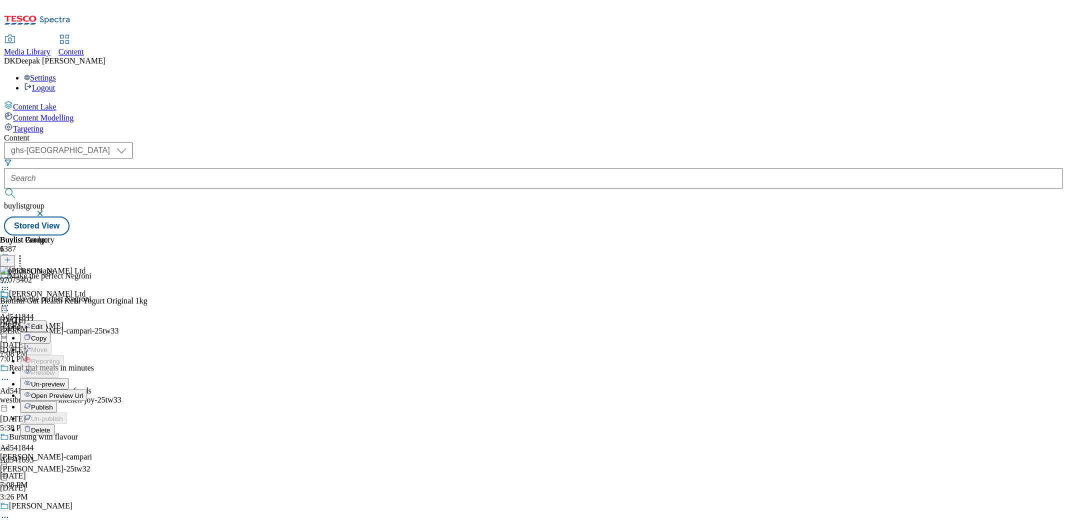
click at [47, 321] on button "Edit" at bounding box center [33, 327] width 27 height 12
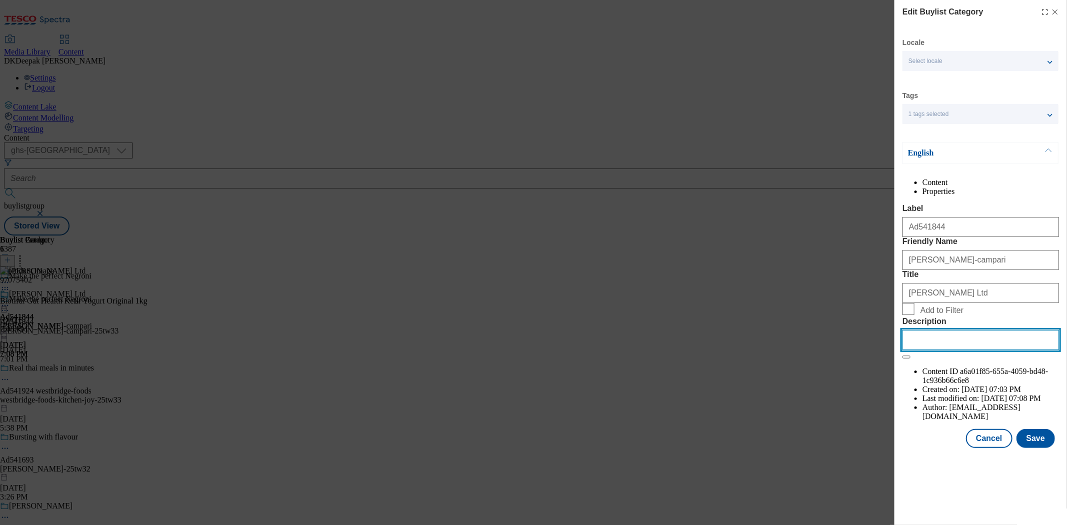
click at [943, 350] on input "Description" at bounding box center [981, 340] width 157 height 20
click at [995, 448] on button "Cancel" at bounding box center [989, 438] width 46 height 19
